Goal: Complete application form

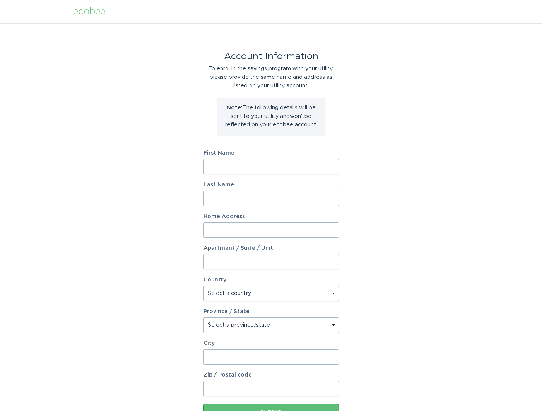
click at [225, 163] on input "First Name" at bounding box center [270, 166] width 135 height 15
type input "[PERSON_NAME]"
type input "[STREET_ADDRESS]"
select select "CA"
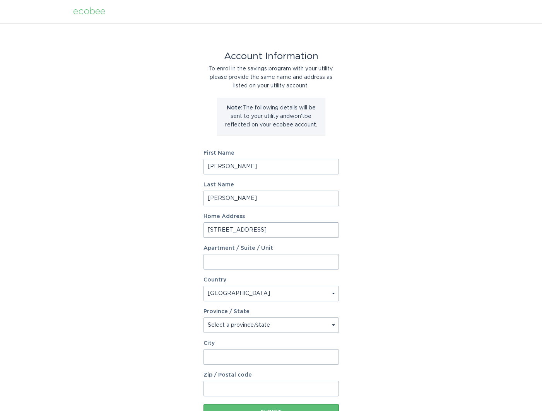
select select "ON"
type input "[GEOGRAPHIC_DATA]"
type input "M6R1C6"
click at [179, 166] on div "Account Information To enrol in the savings program with your utility, please p…" at bounding box center [271, 236] width 542 height 427
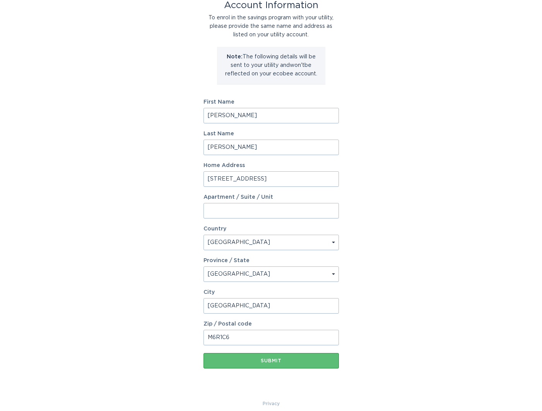
scroll to position [60, 0]
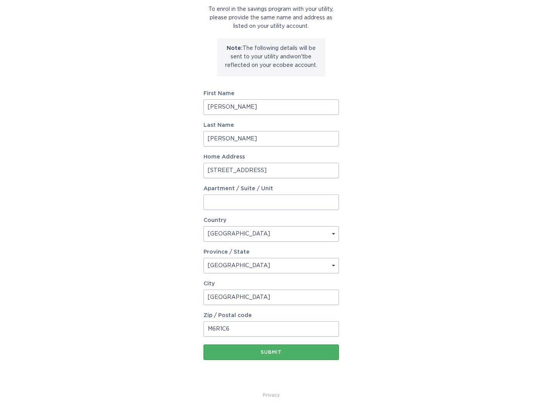
click at [270, 353] on div "Submit" at bounding box center [271, 352] width 128 height 5
